Goal: Obtain resource: Obtain resource

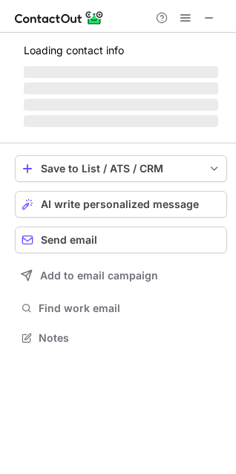
scroll to position [336, 236]
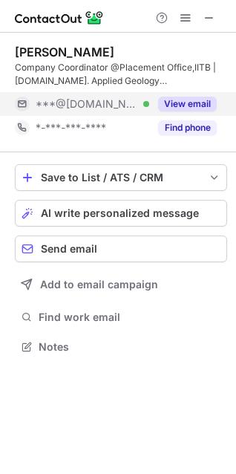
click at [164, 99] on button "View email" at bounding box center [187, 104] width 59 height 15
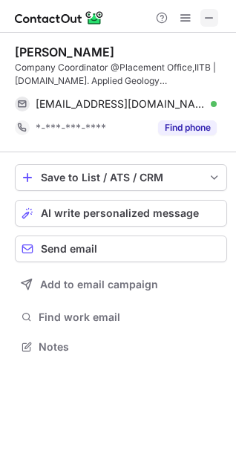
click at [205, 14] on span at bounding box center [210, 18] width 12 height 12
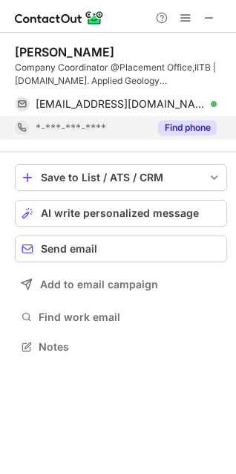
click at [172, 126] on button "Find phone" at bounding box center [187, 127] width 59 height 15
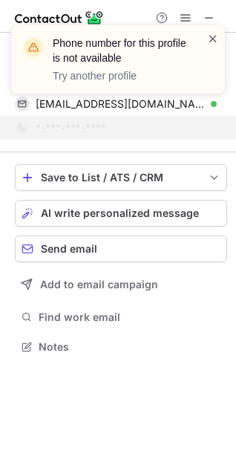
click at [213, 39] on span at bounding box center [213, 38] width 12 height 15
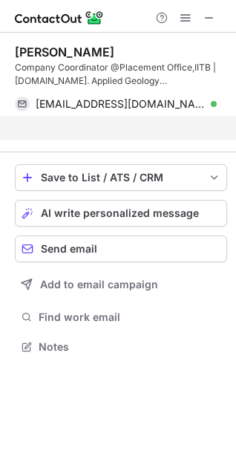
scroll to position [312, 236]
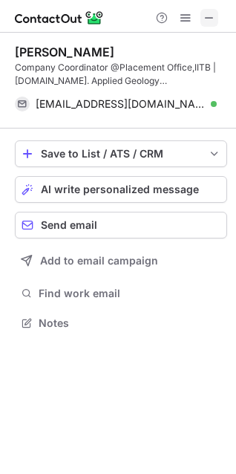
click at [207, 18] on span at bounding box center [210, 18] width 12 height 12
